Goal: Information Seeking & Learning: Learn about a topic

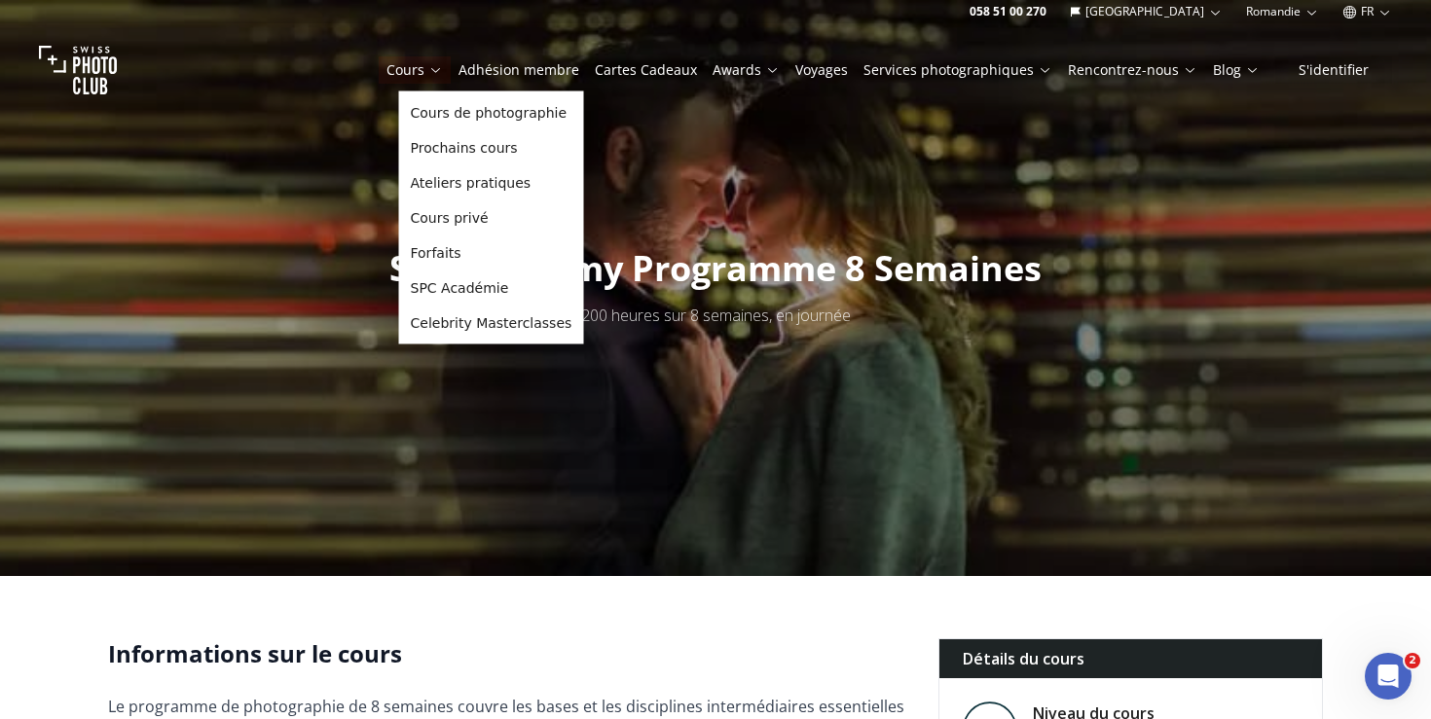
click at [440, 67] on link "Cours" at bounding box center [414, 69] width 56 height 19
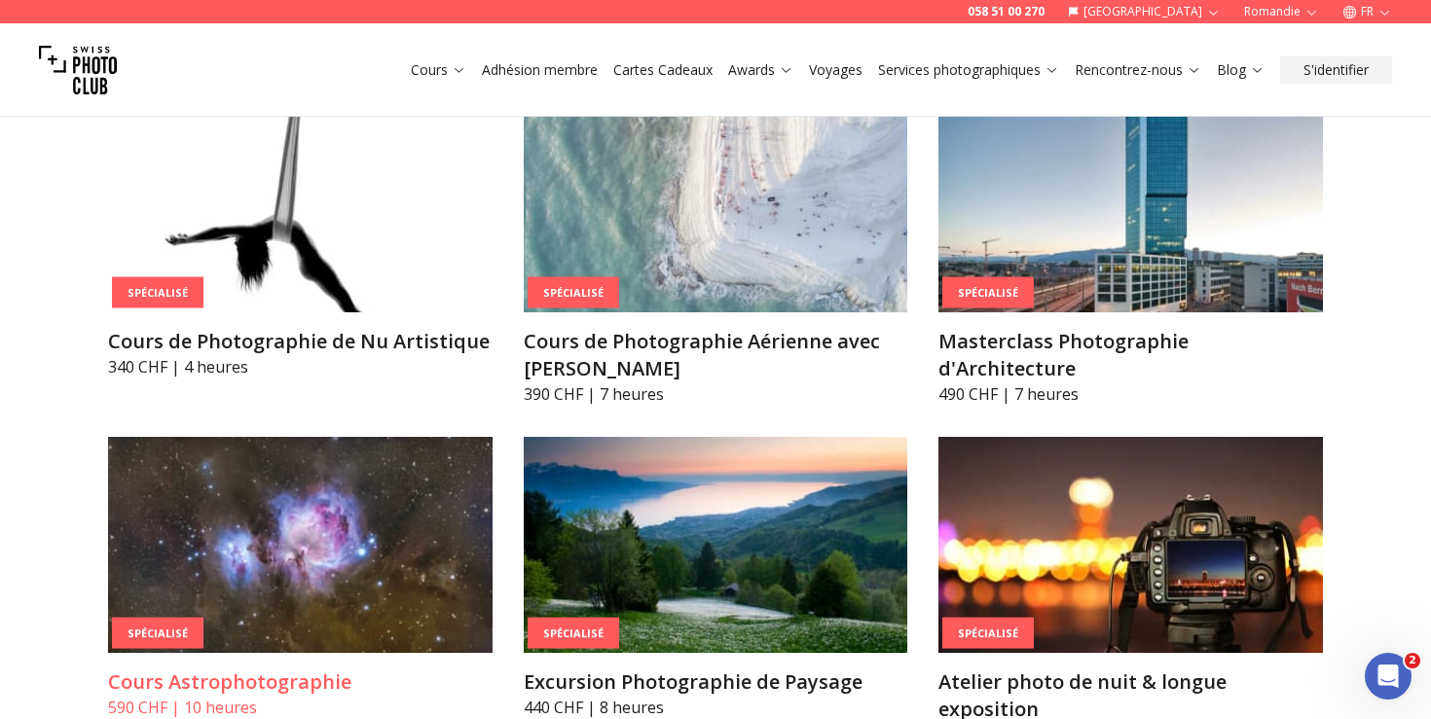
scroll to position [4575, 0]
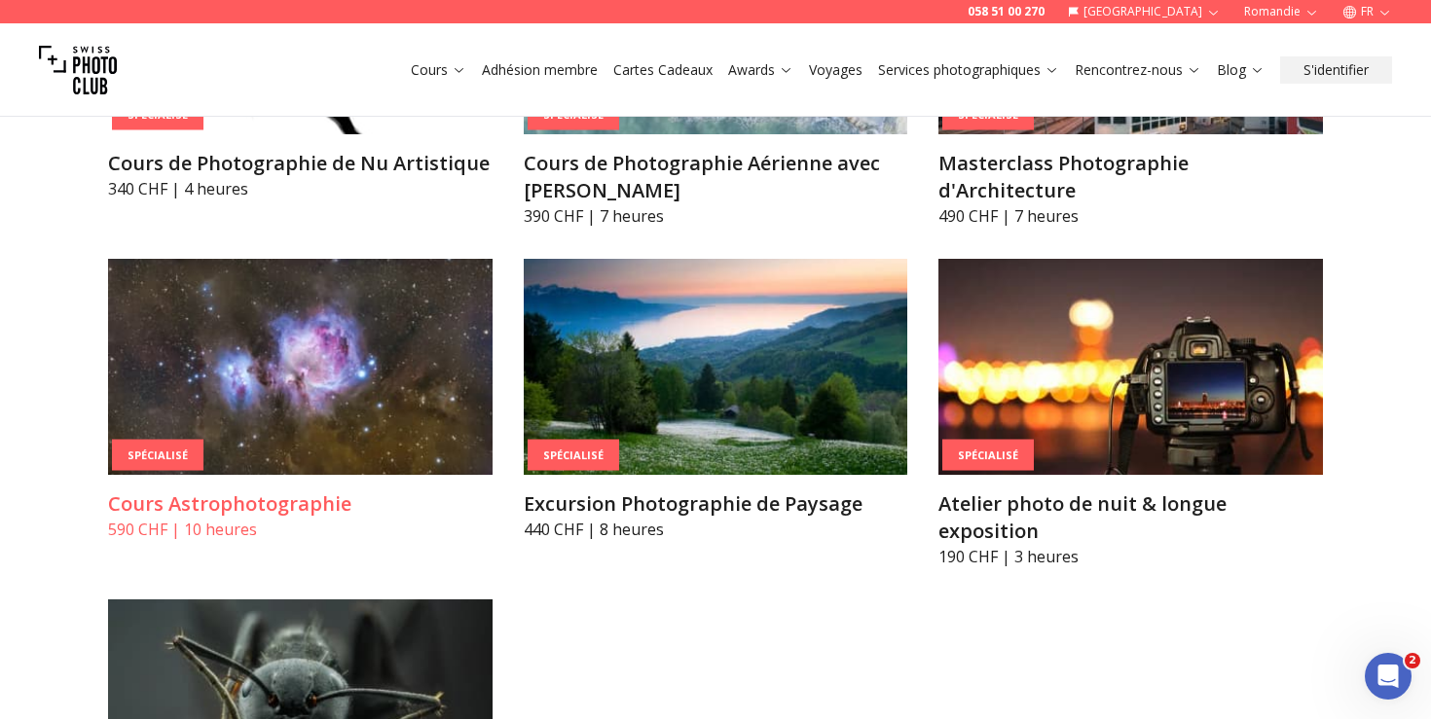
click at [324, 359] on img at bounding box center [300, 367] width 385 height 216
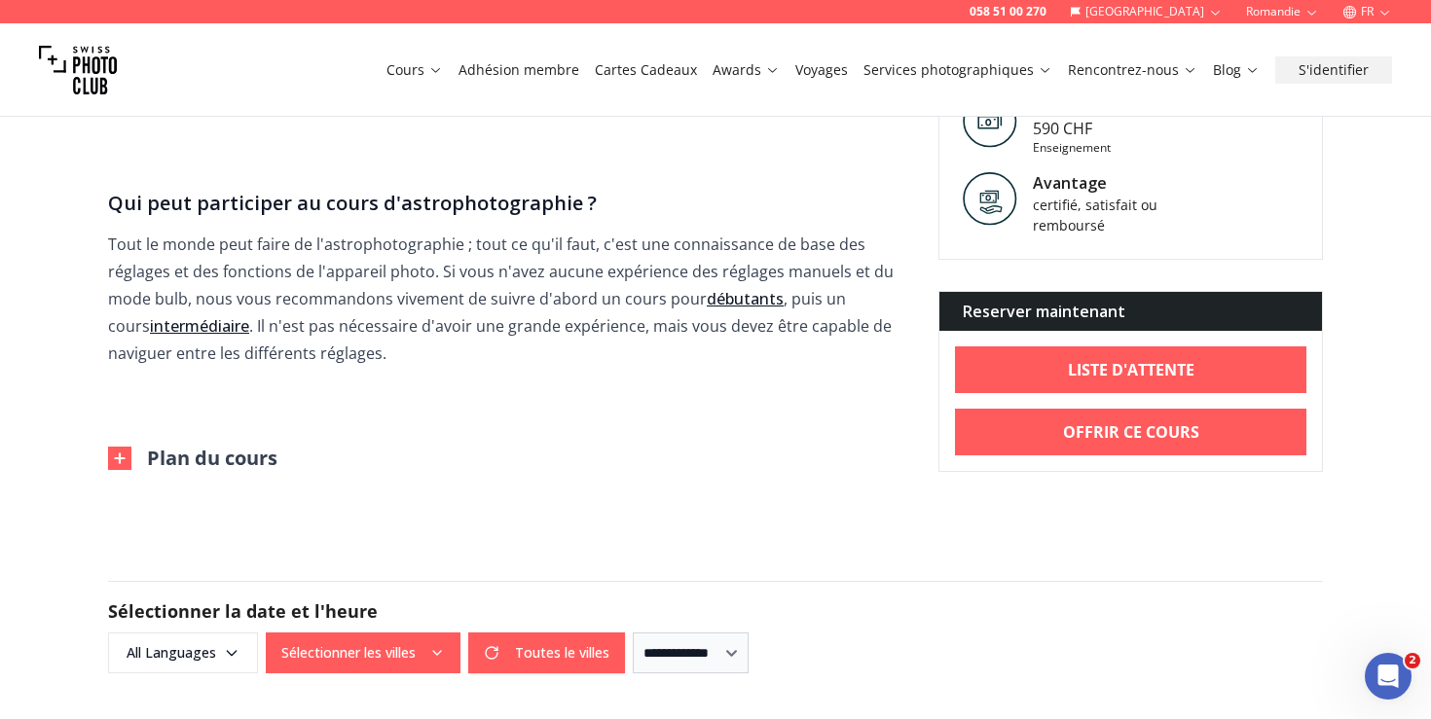
scroll to position [1861, 0]
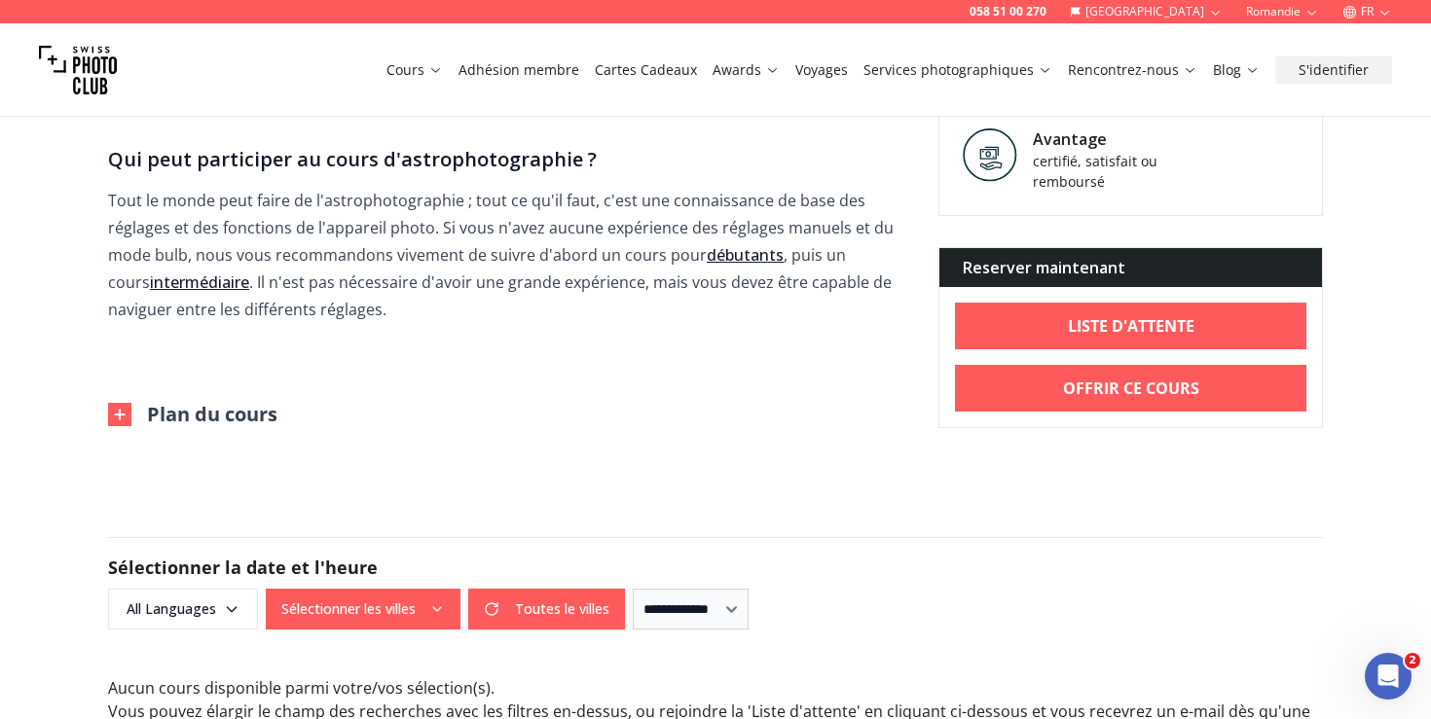
click at [247, 411] on button "Plan du cours" at bounding box center [192, 414] width 169 height 27
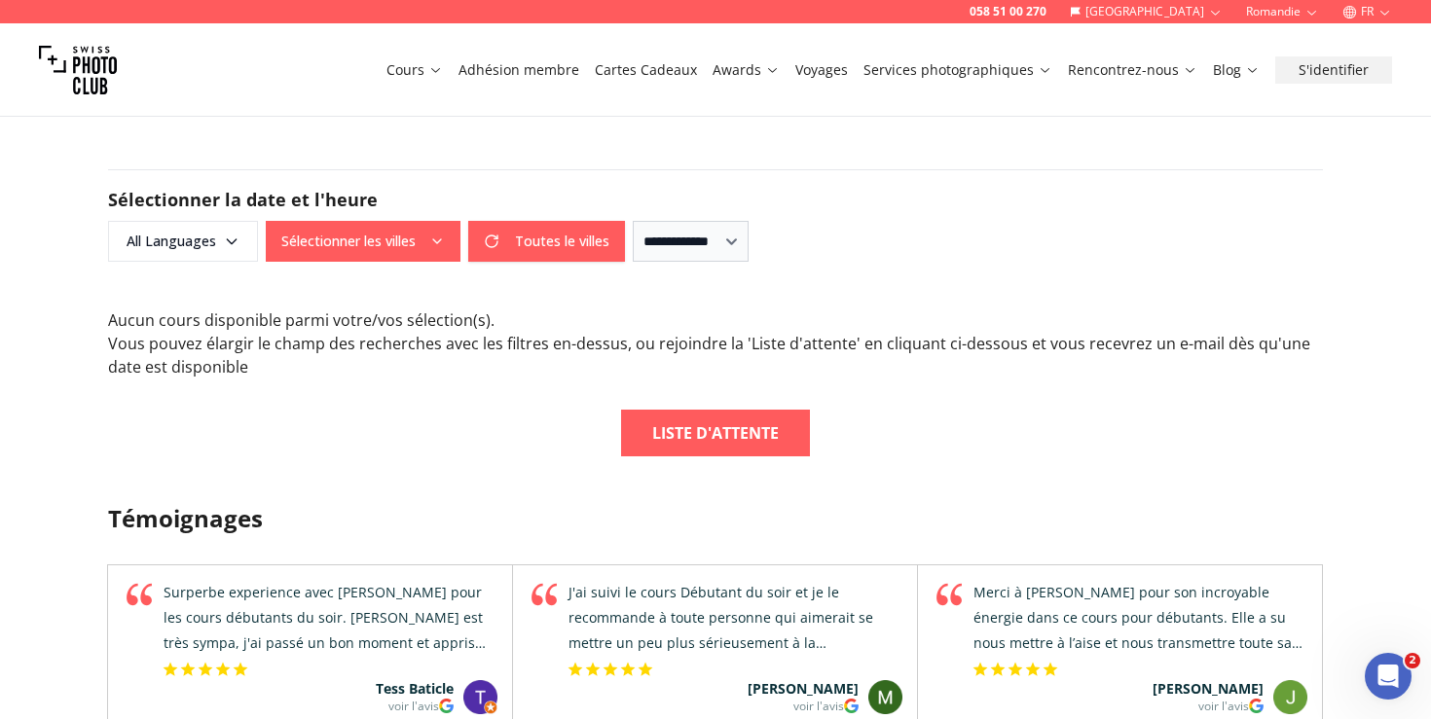
scroll to position [3675, 0]
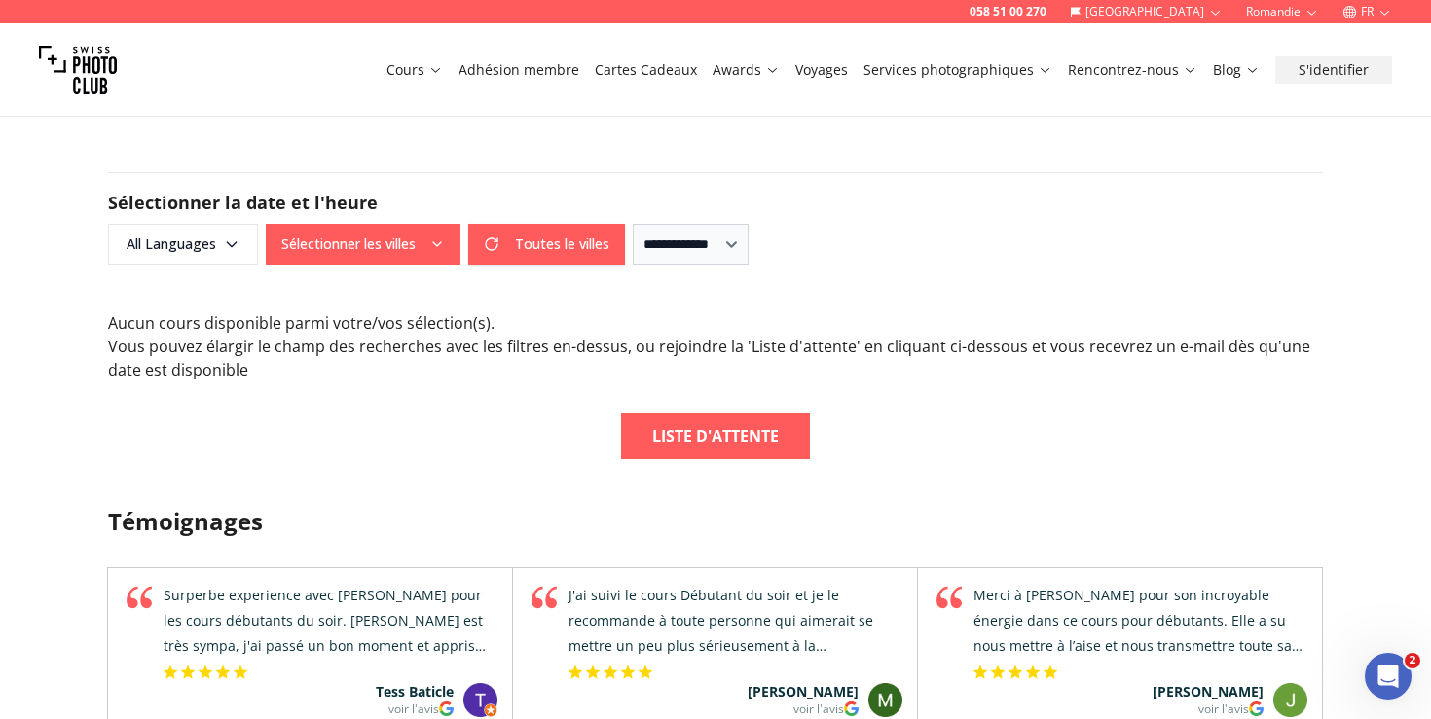
click at [354, 253] on button "Sélectionner les villes" at bounding box center [363, 244] width 195 height 41
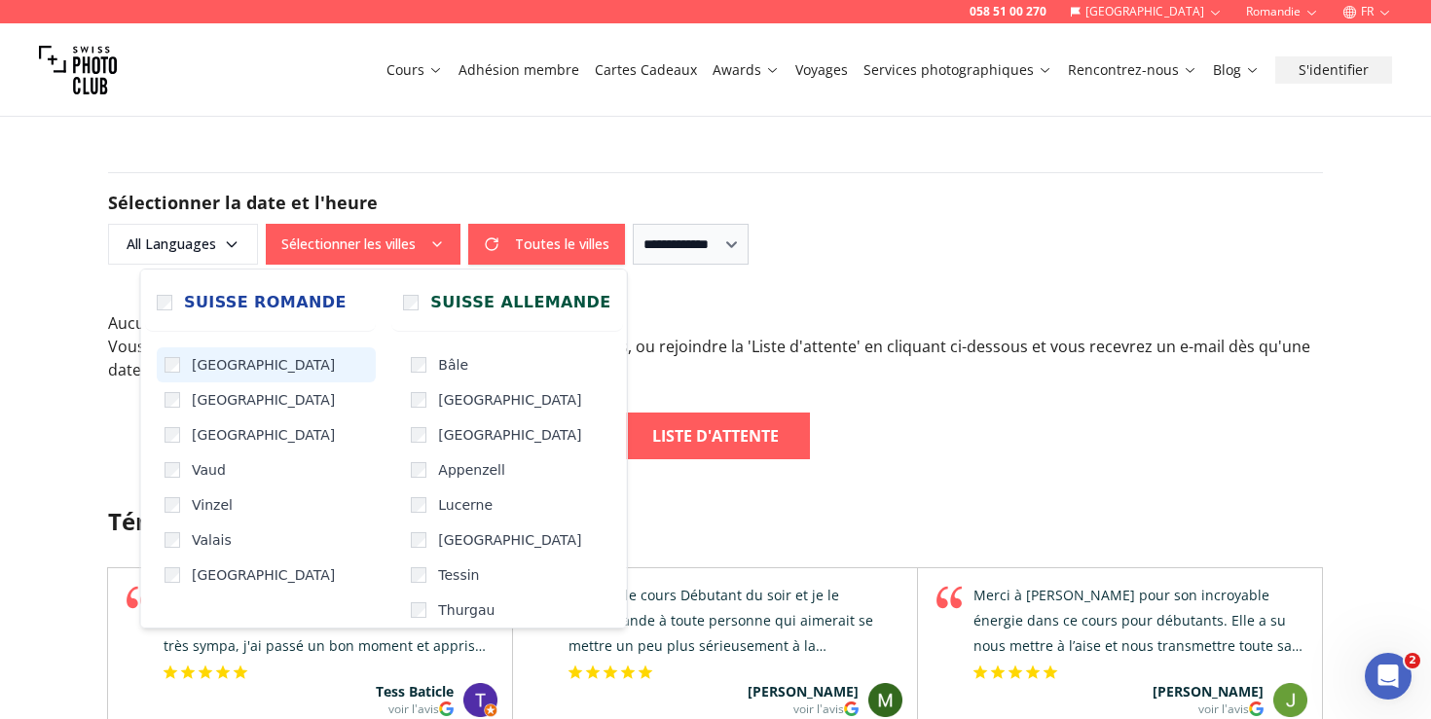
click at [202, 373] on span "[GEOGRAPHIC_DATA]" at bounding box center [263, 364] width 143 height 19
click at [640, 371] on div "Aucun cours disponible parmi votre/vos sélection(s) . Vous pouvez élargir le ch…" at bounding box center [715, 347] width 1215 height 70
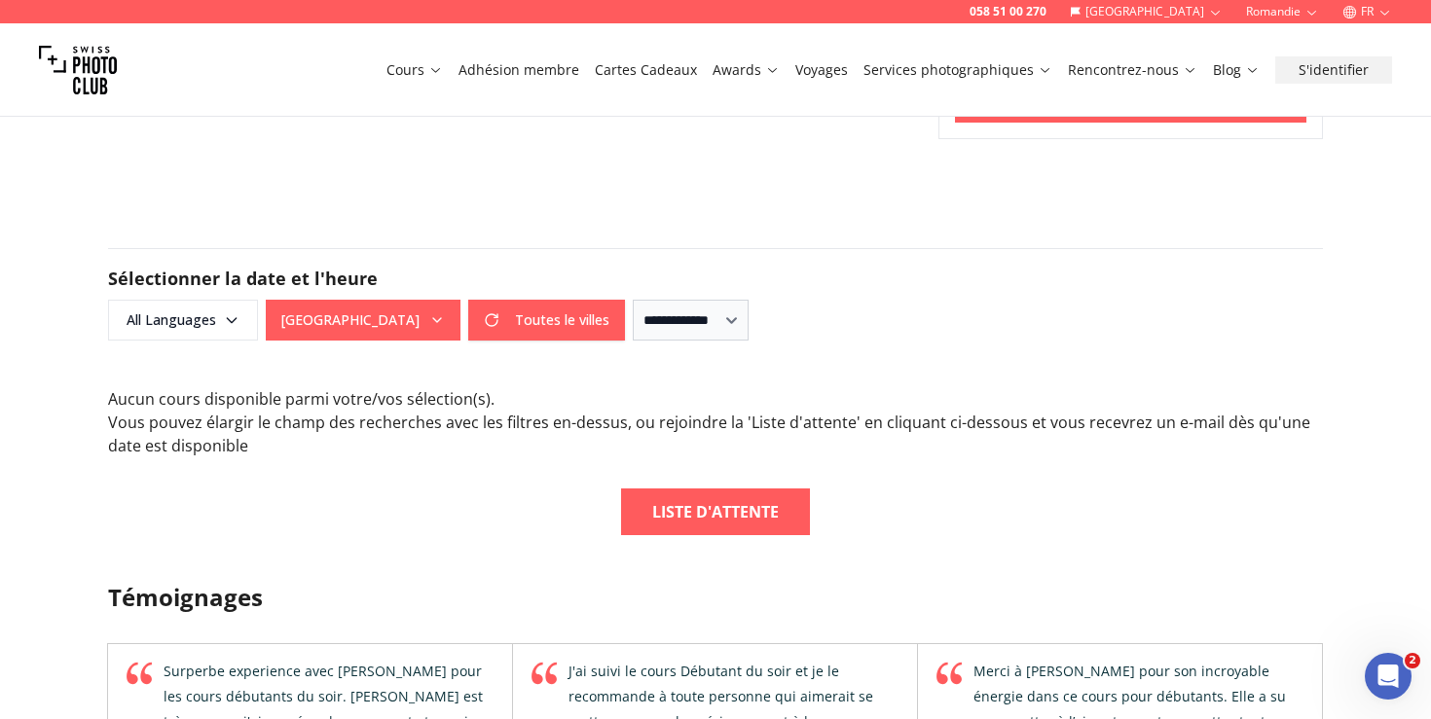
scroll to position [3595, 0]
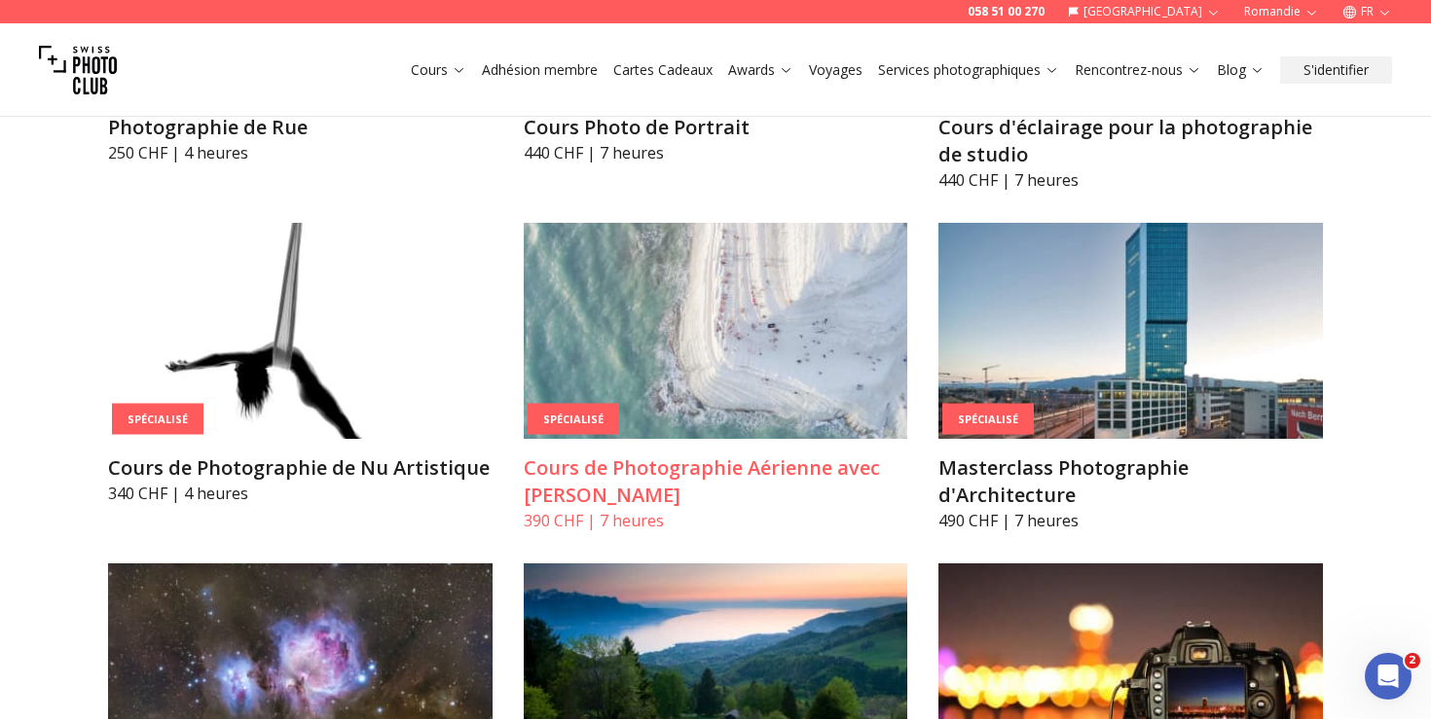
scroll to position [4270, 0]
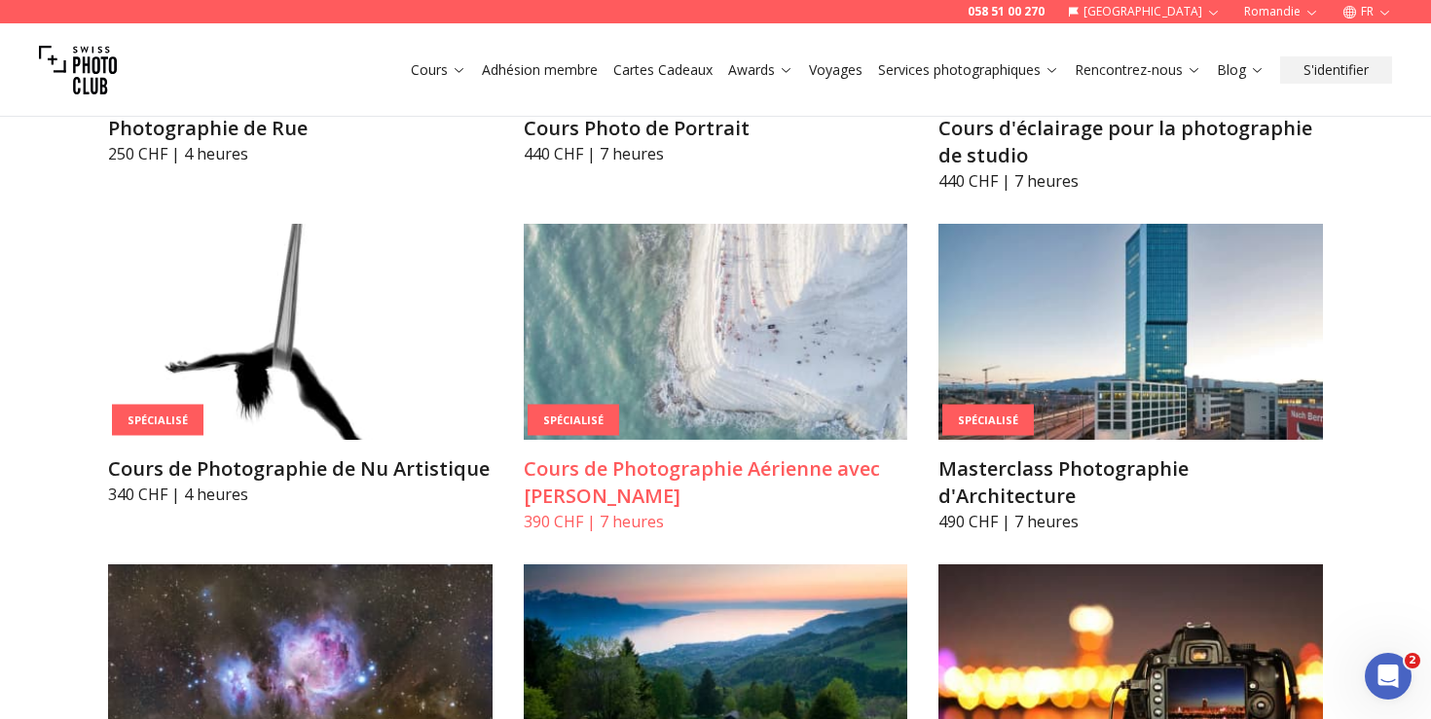
click at [599, 322] on img at bounding box center [716, 332] width 385 height 216
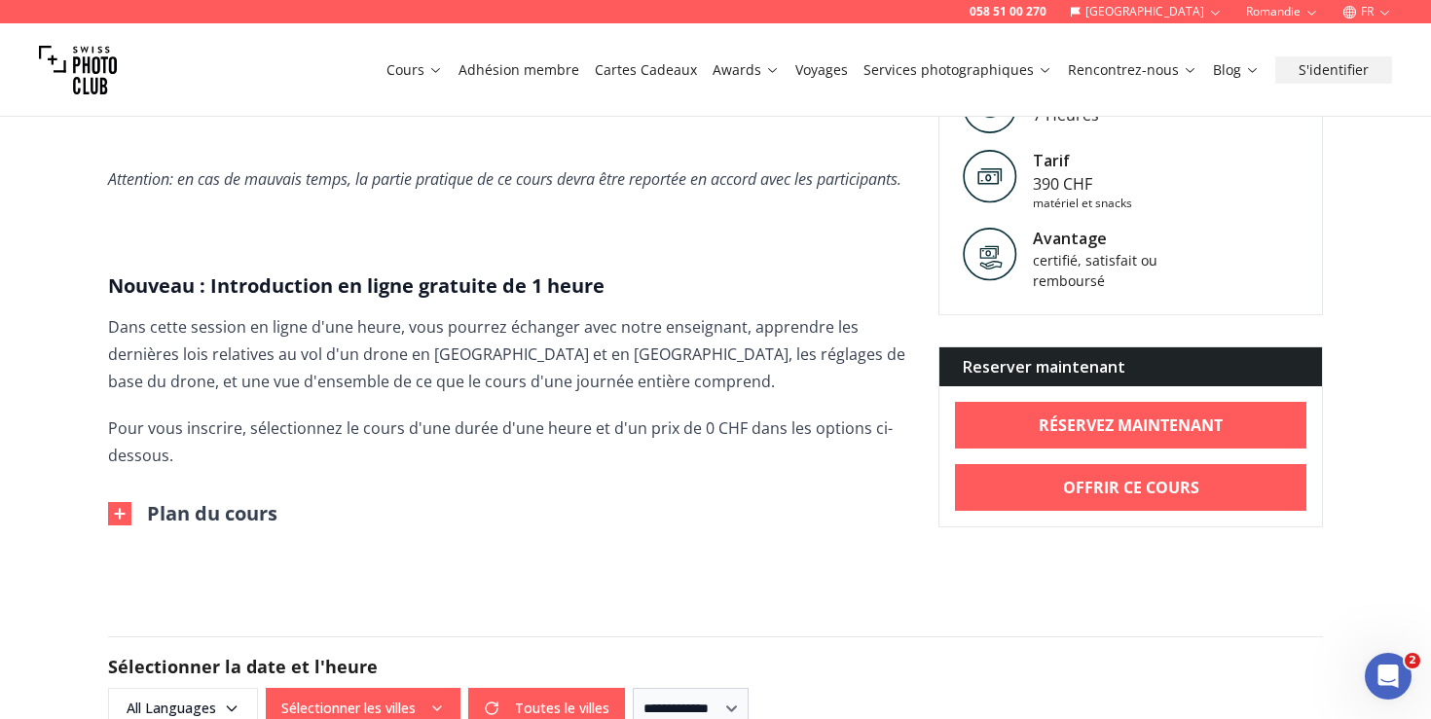
scroll to position [1292, 0]
click at [119, 508] on img at bounding box center [119, 512] width 23 height 23
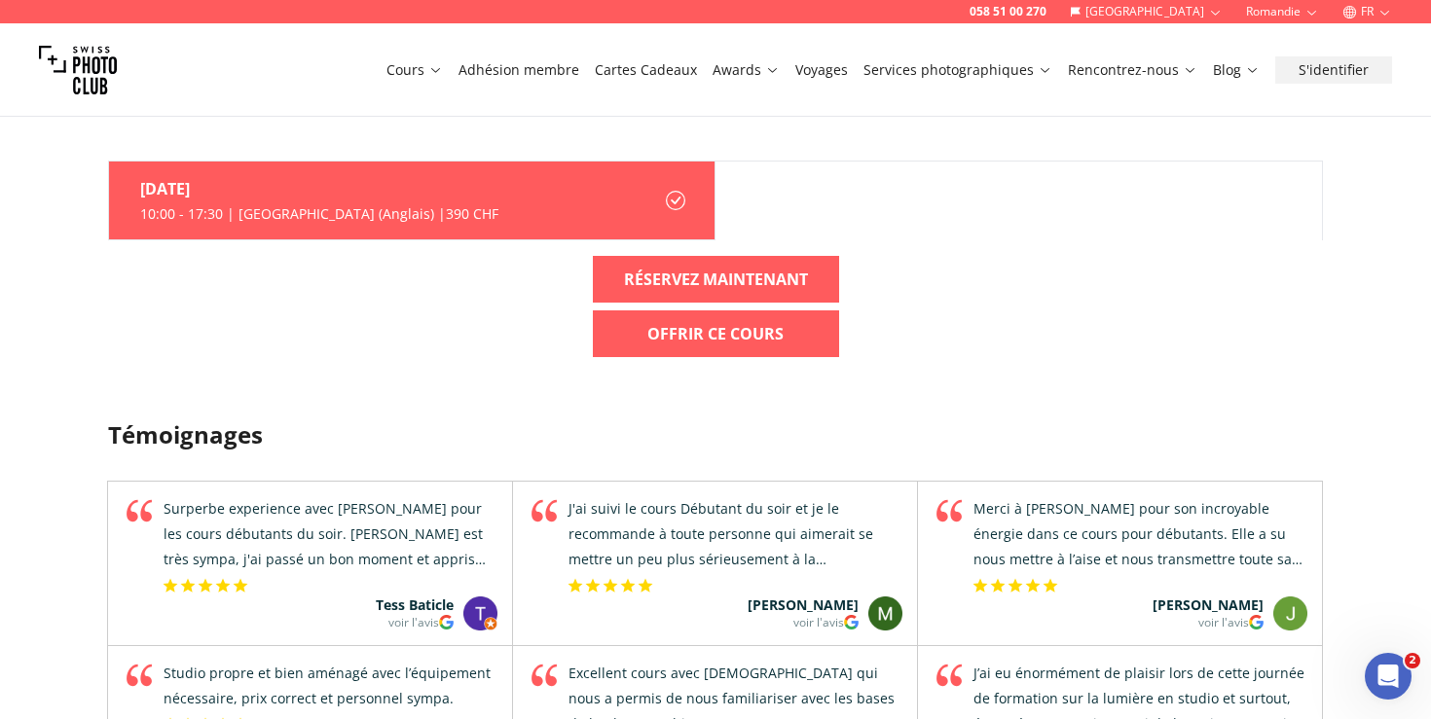
scroll to position [3415, 0]
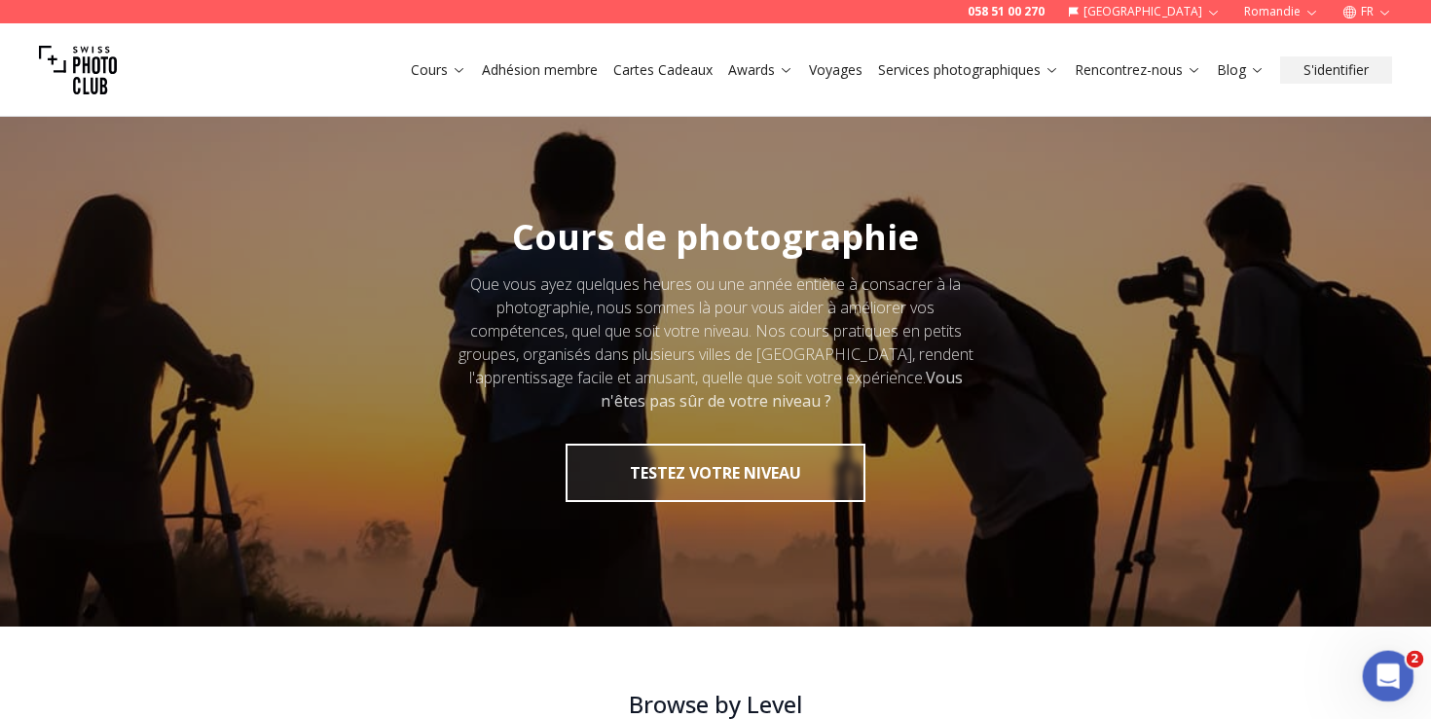
click at [1377, 679] on icon "Open Intercom Messenger" at bounding box center [1386, 674] width 32 height 32
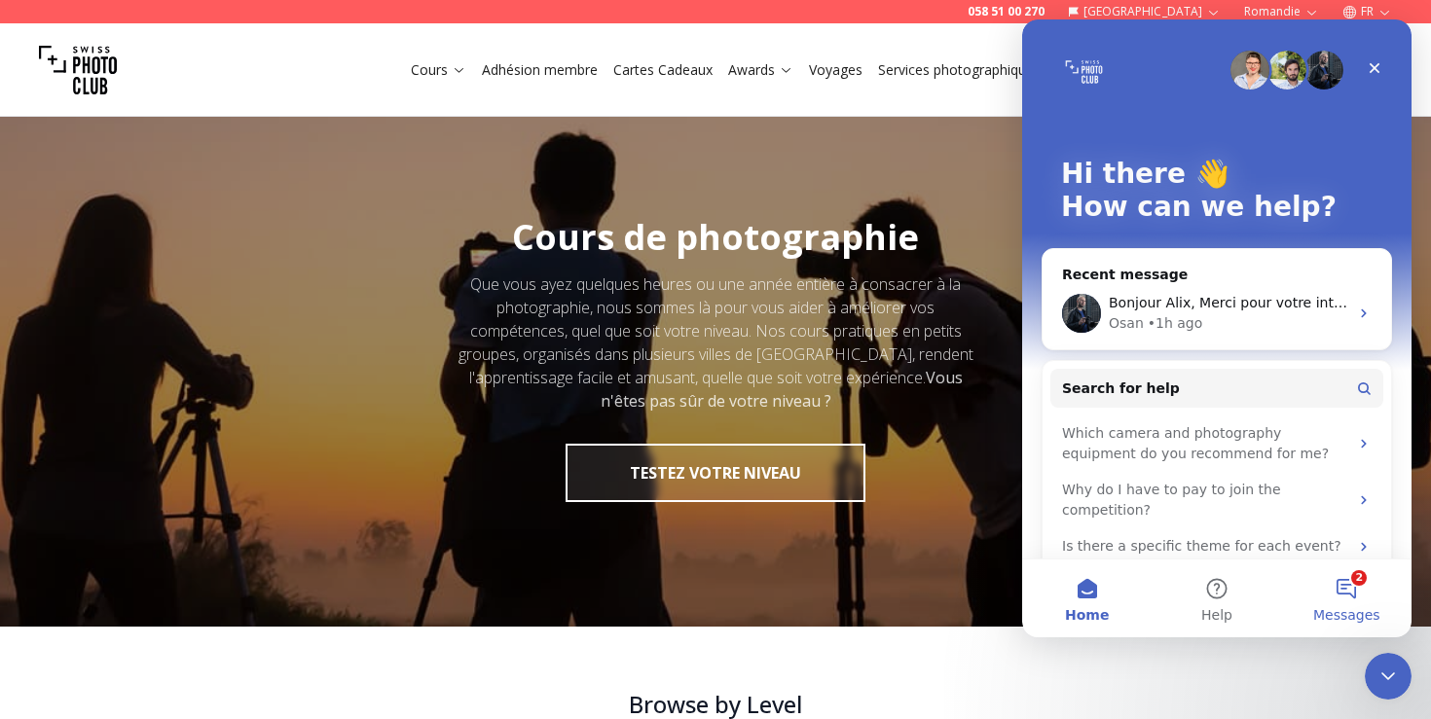
click at [1334, 592] on button "2 Messages" at bounding box center [1346, 599] width 129 height 78
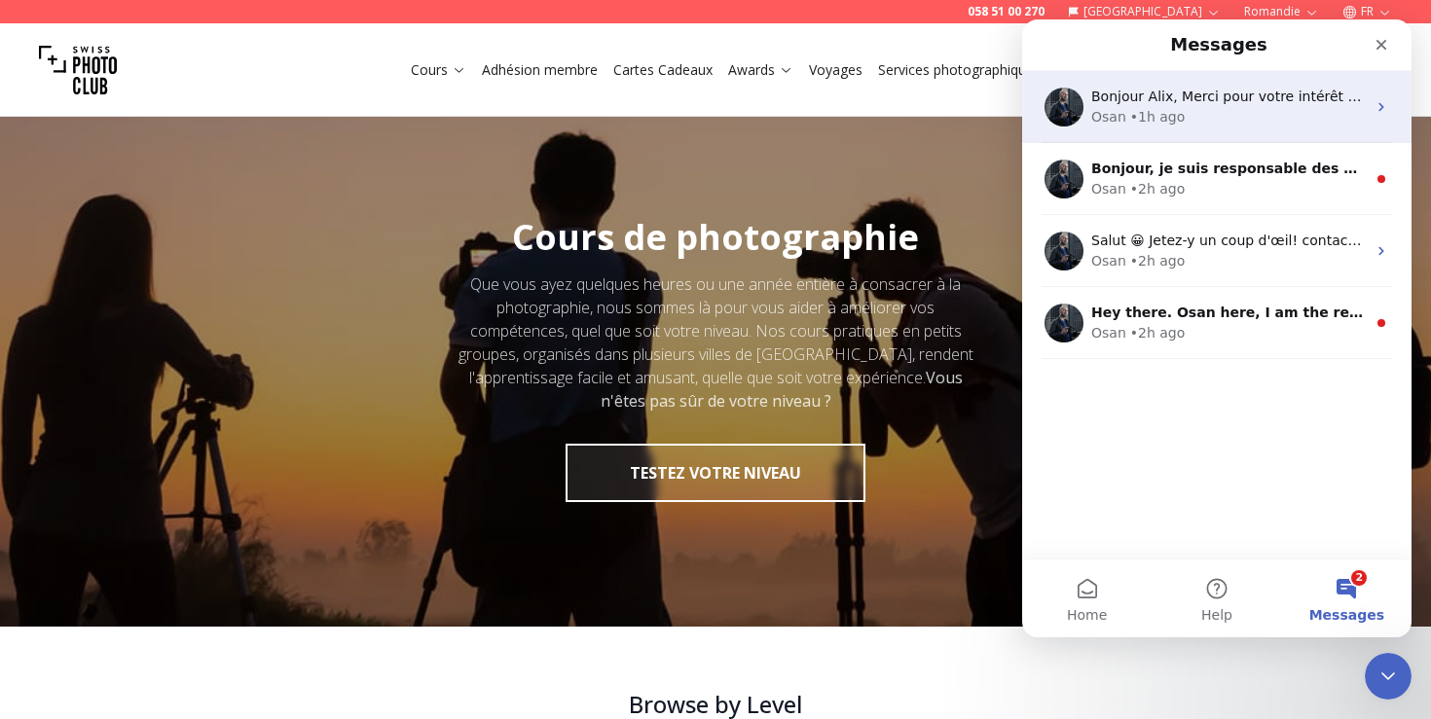
click at [1261, 115] on div "Osan • 1h ago" at bounding box center [1228, 117] width 275 height 20
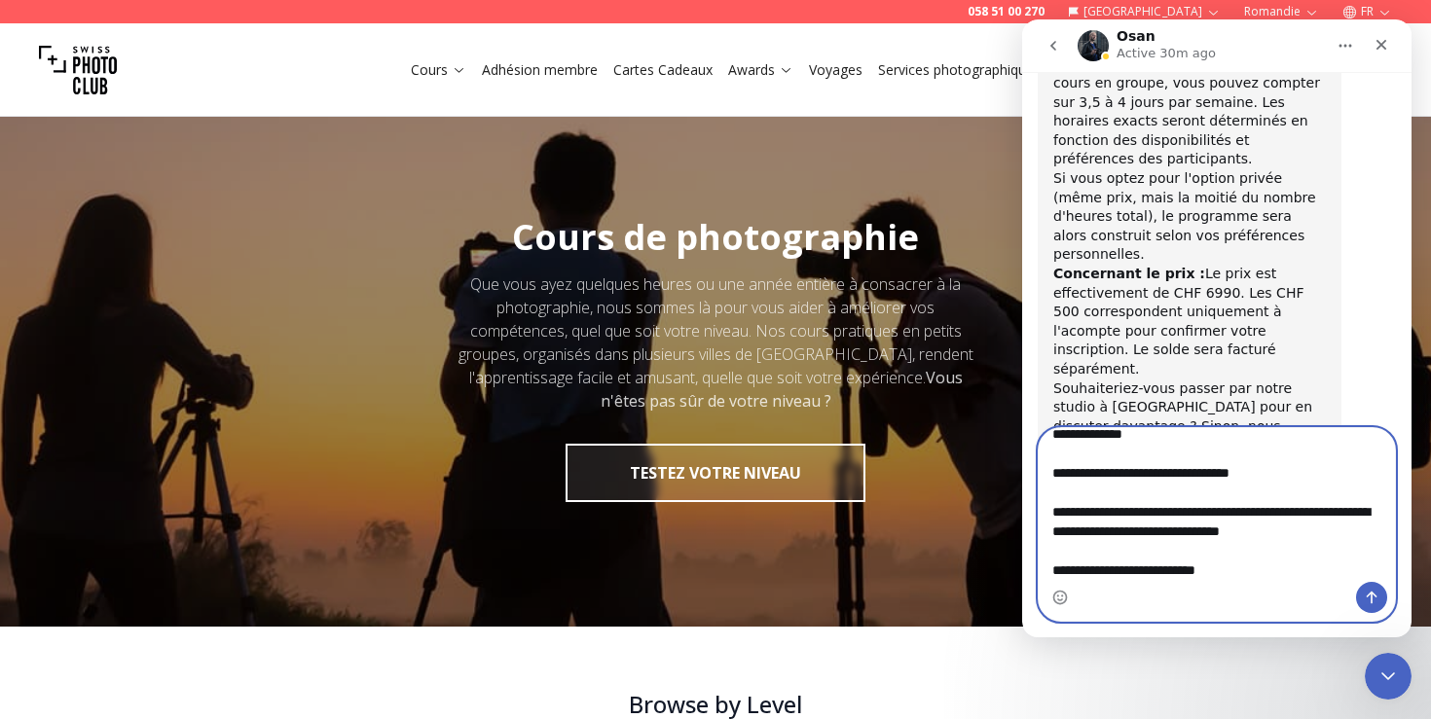
scroll to position [51, 0]
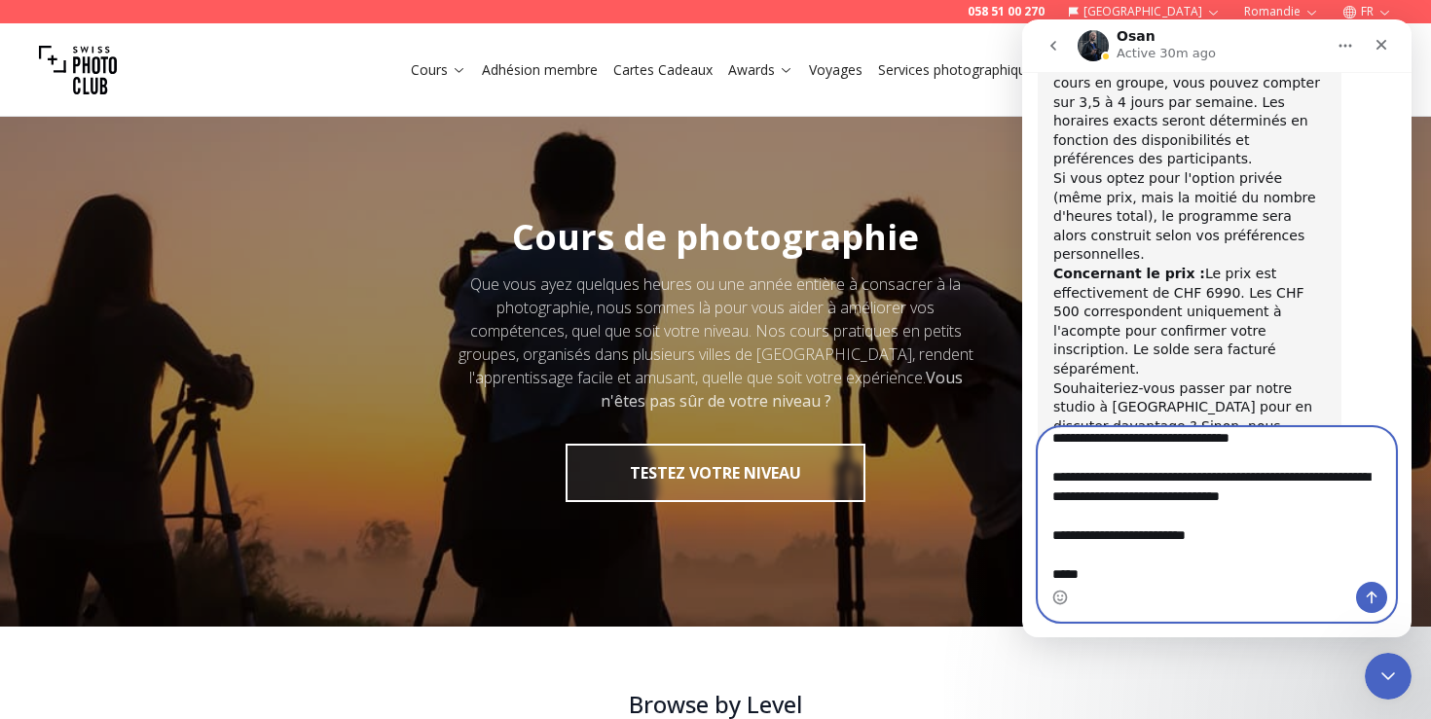
type textarea "**********"
click at [1360, 596] on button "Send a message…" at bounding box center [1371, 597] width 31 height 31
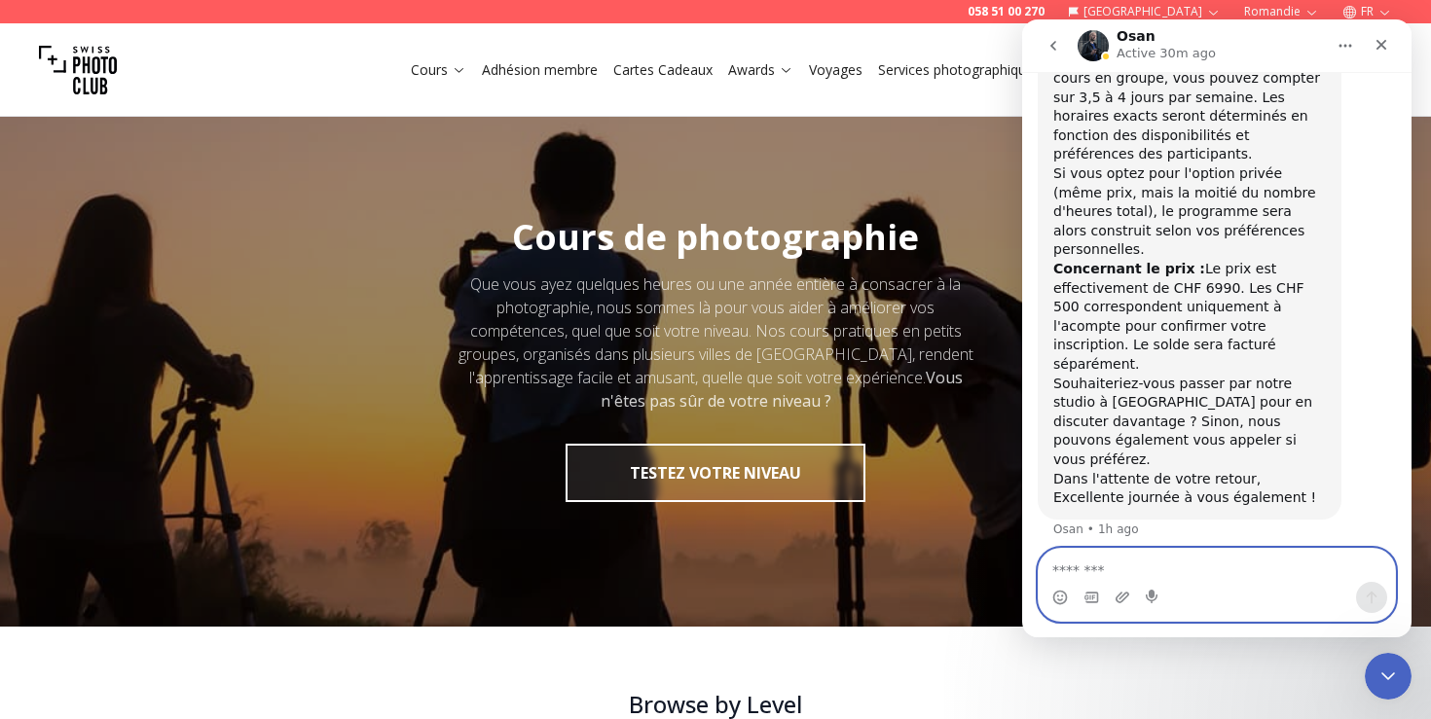
scroll to position [757, 0]
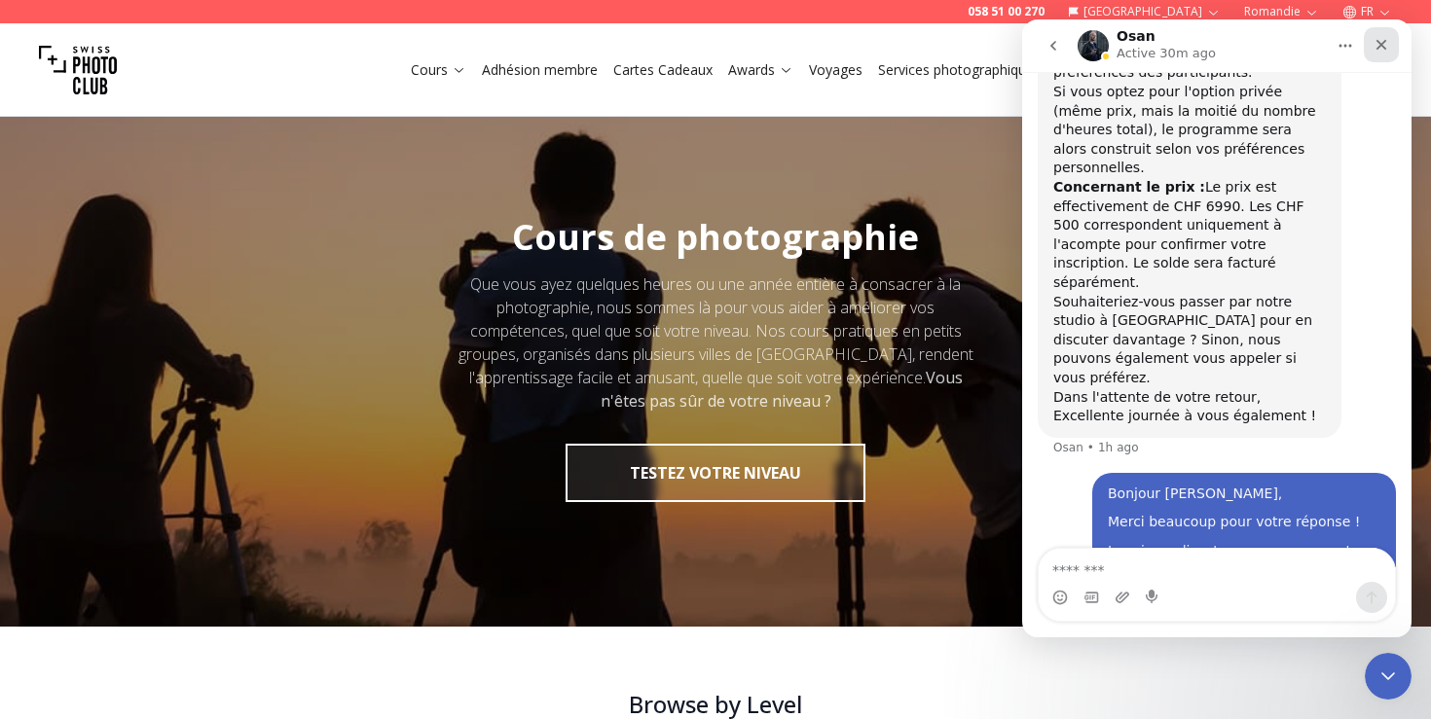
click at [1377, 49] on icon "Close" at bounding box center [1382, 45] width 11 height 11
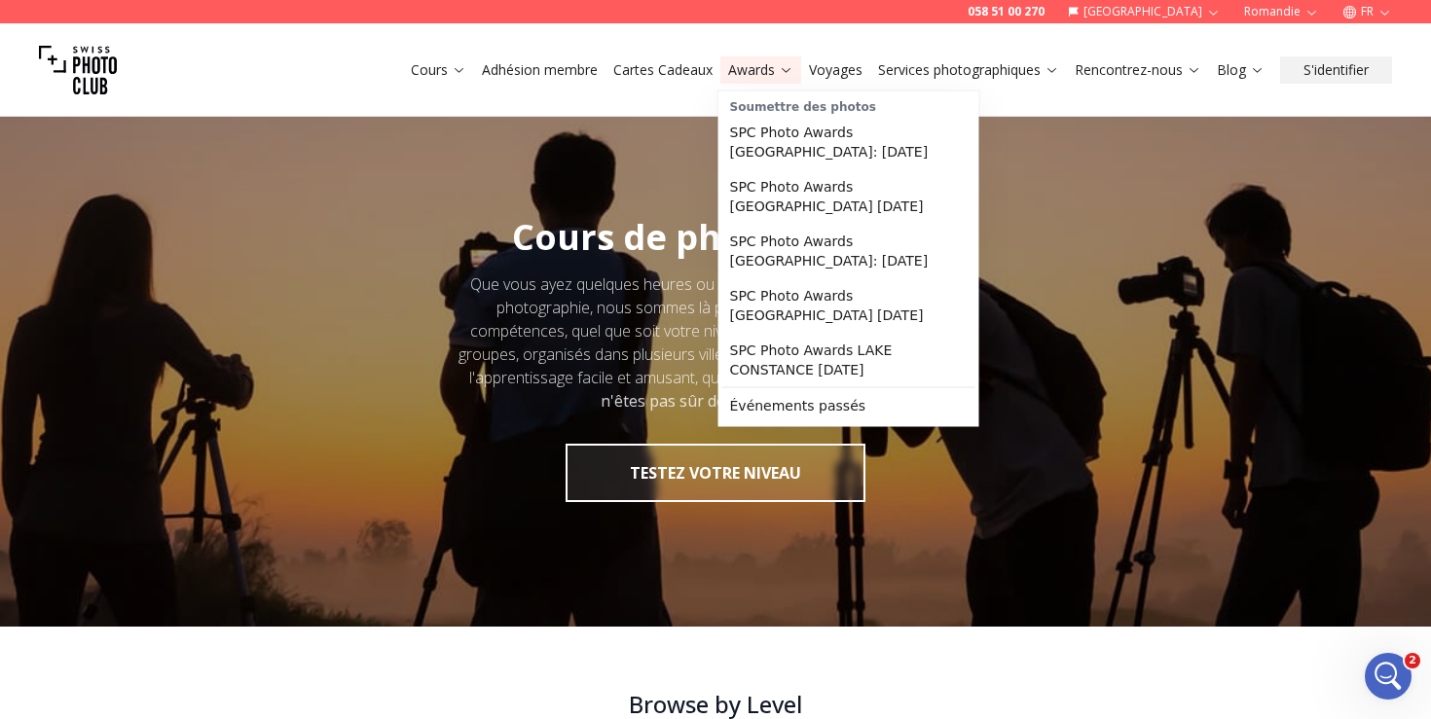
click at [756, 71] on link "Awards" at bounding box center [760, 69] width 65 height 19
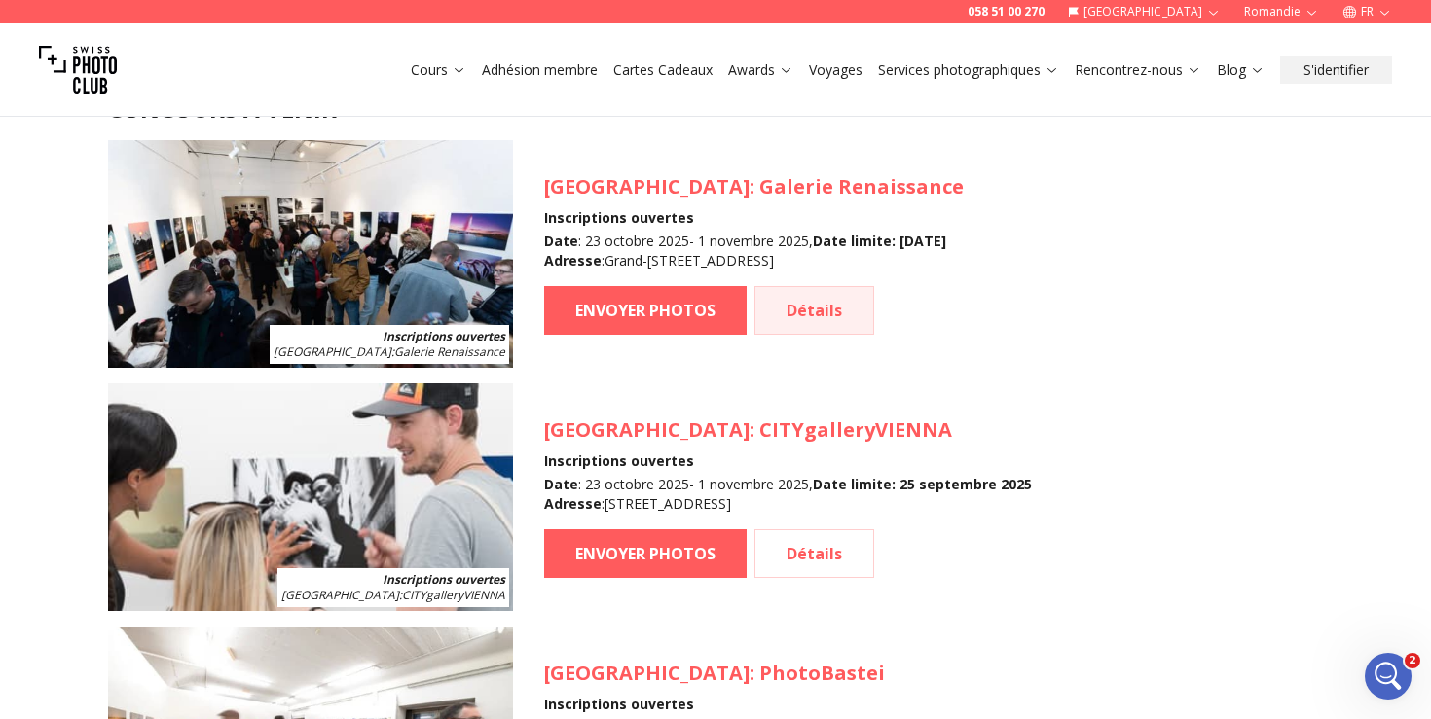
scroll to position [1848, 0]
click at [808, 313] on link "Détails" at bounding box center [814, 310] width 120 height 49
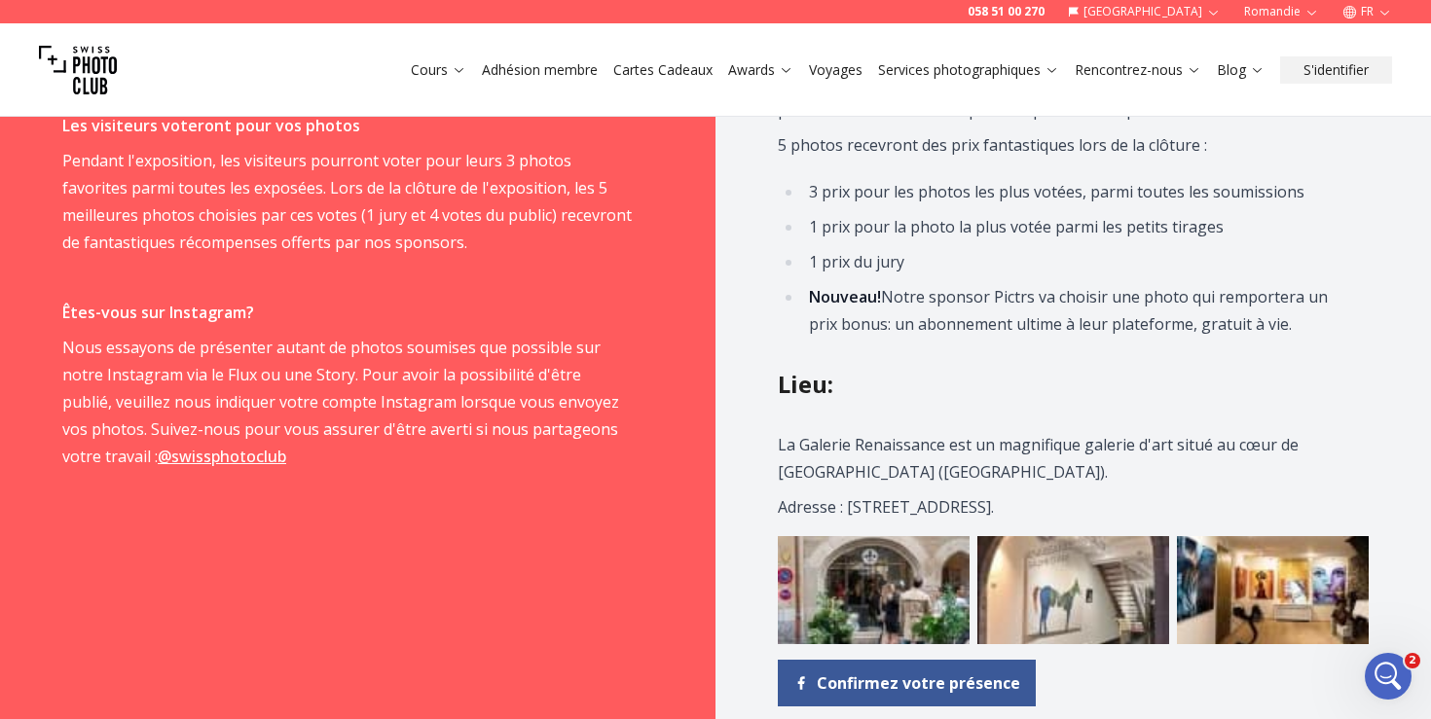
scroll to position [1830, 0]
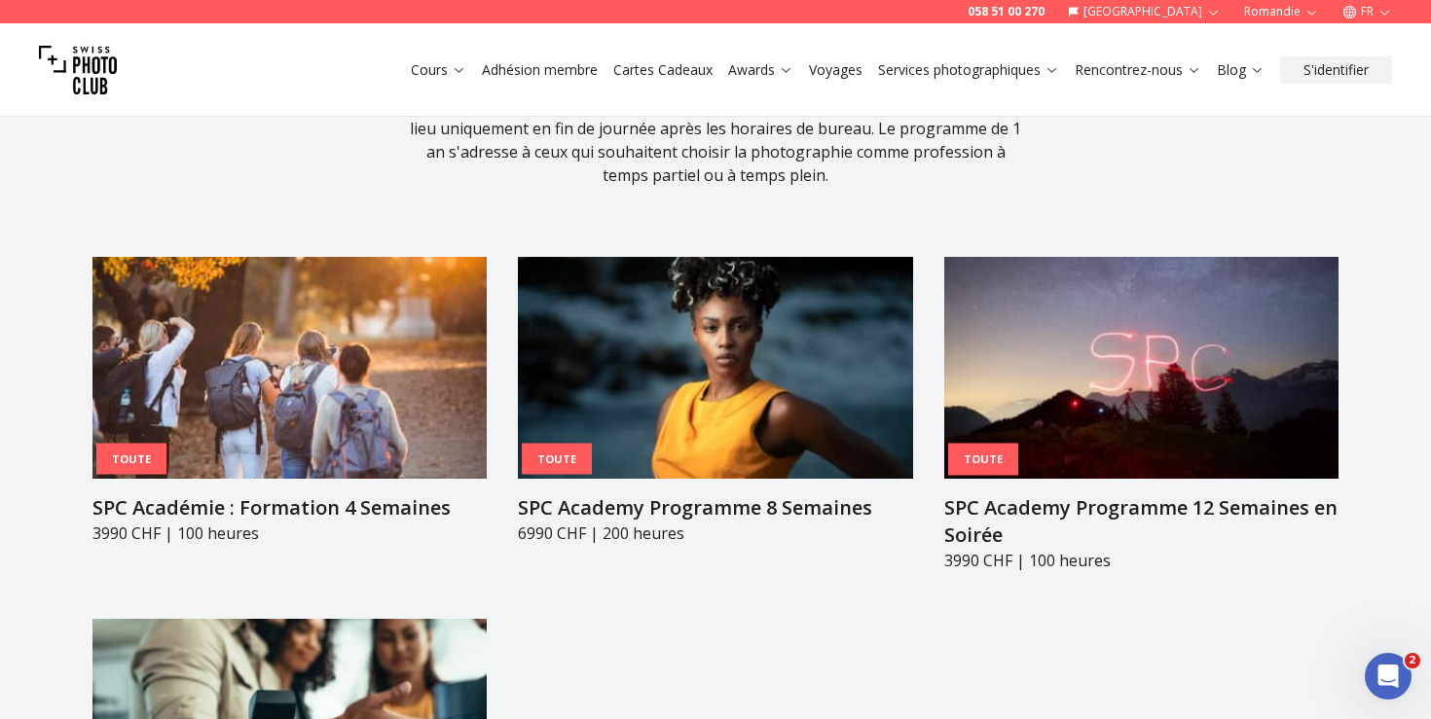
scroll to position [2193, 0]
